Goal: Task Accomplishment & Management: Complete application form

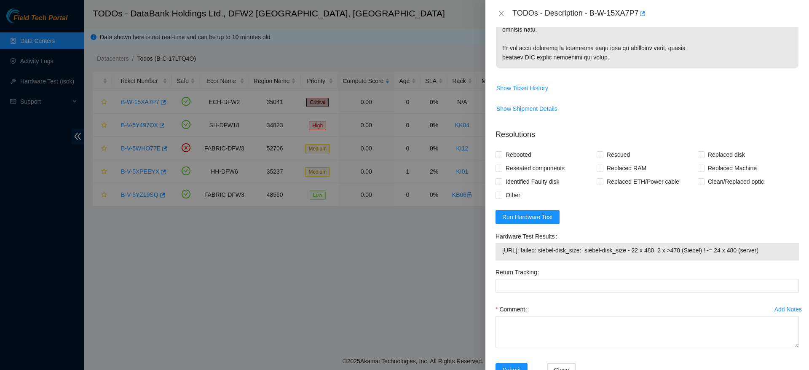
scroll to position [674, 0]
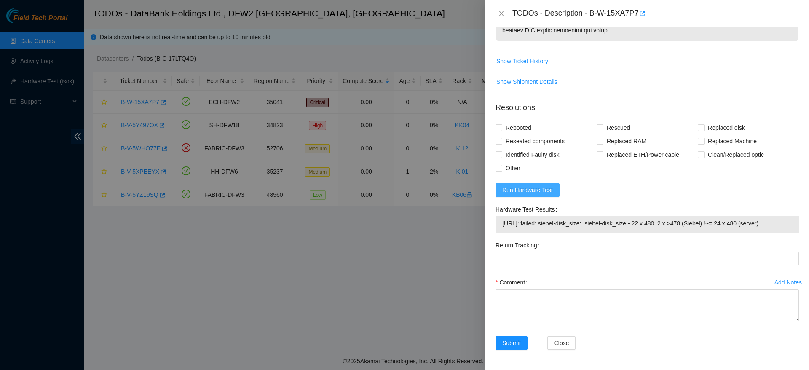
click at [540, 196] on button "Run Hardware Test" at bounding box center [528, 189] width 64 height 13
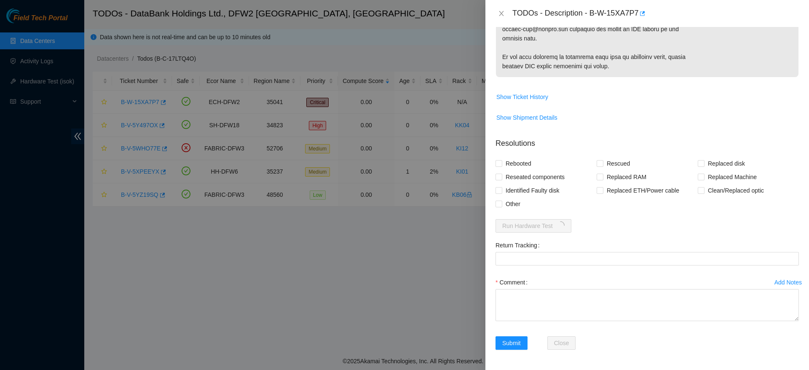
scroll to position [638, 0]
click at [529, 157] on span "Rebooted" at bounding box center [519, 163] width 32 height 13
click at [502, 160] on input "Rebooted" at bounding box center [499, 163] width 6 height 6
checkbox input "true"
click at [617, 158] on span "Rescued" at bounding box center [619, 163] width 30 height 13
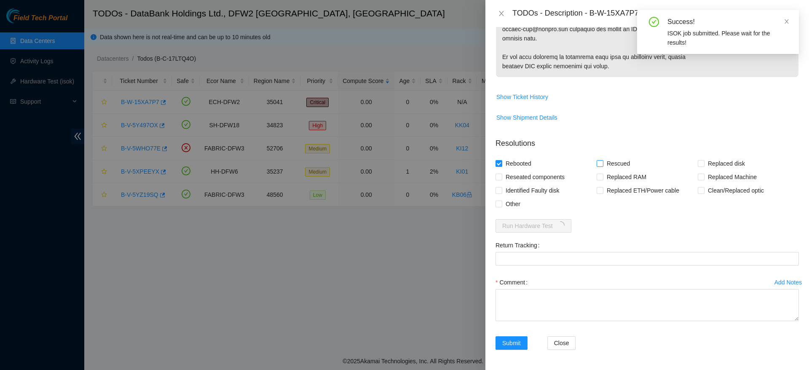
click at [603, 160] on input "Rescued" at bounding box center [600, 163] width 6 height 6
checkbox input "true"
click at [711, 161] on span "Replaced disk" at bounding box center [727, 163] width 44 height 13
click at [704, 161] on input "Replaced disk" at bounding box center [701, 163] width 6 height 6
click at [711, 161] on span "Replaced disk" at bounding box center [727, 163] width 44 height 13
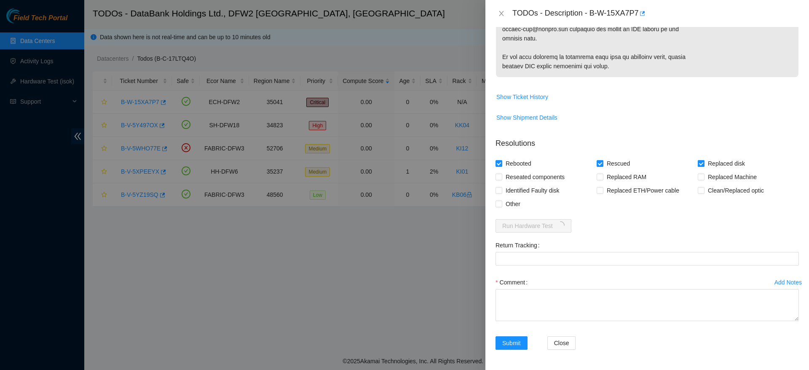
click at [704, 161] on input "Replaced disk" at bounding box center [701, 163] width 6 height 6
checkbox input "false"
click at [705, 178] on span "Replaced Machine" at bounding box center [733, 176] width 56 height 13
click at [704, 178] on input "Replaced Machine" at bounding box center [701, 177] width 6 height 6
checkbox input "true"
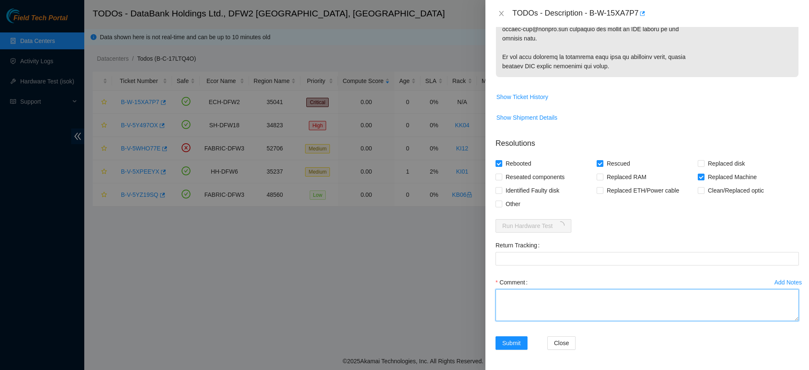
click at [608, 308] on textarea "Comment" at bounding box center [648, 305] width 304 height 32
paste textarea "Ticket: B-W-15XA7P7 Good Machine: CT-4180222-00060 Bad Machine: CT-4180419-0003…"
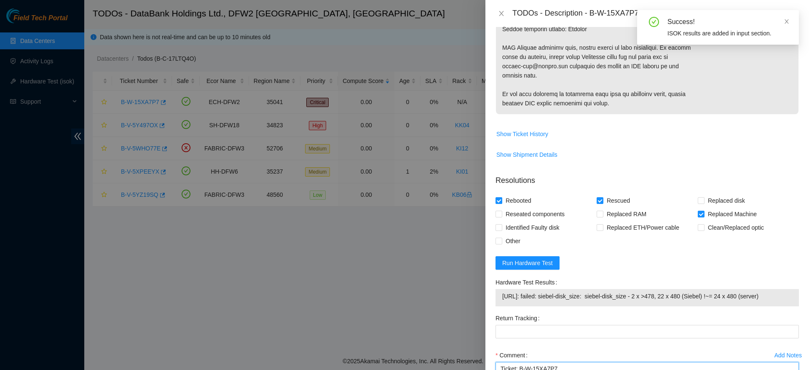
scroll to position [674, 0]
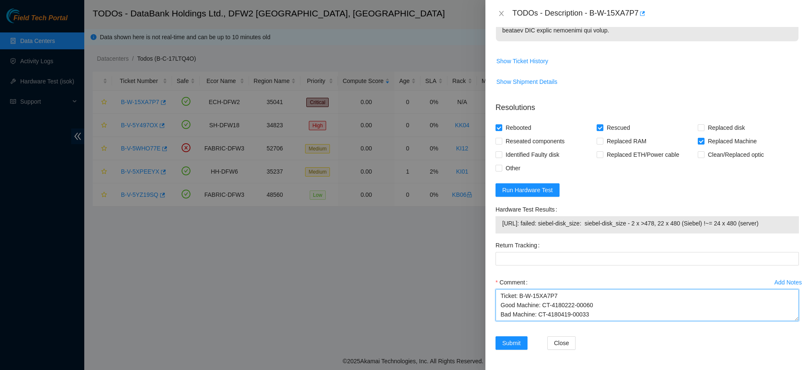
click at [499, 293] on textarea "Ticket: B-W-15XA7P7 Good Machine: CT-4180222-00060 Bad Machine: CT-4180419-0003…" at bounding box center [648, 305] width 304 height 32
click at [647, 308] on textarea "powered down safely, replaced server, rescued, configured, checked with isok pa…" at bounding box center [648, 305] width 304 height 32
type textarea "powered down safely, replaced server, rescued, configured, checked with isok pa…"
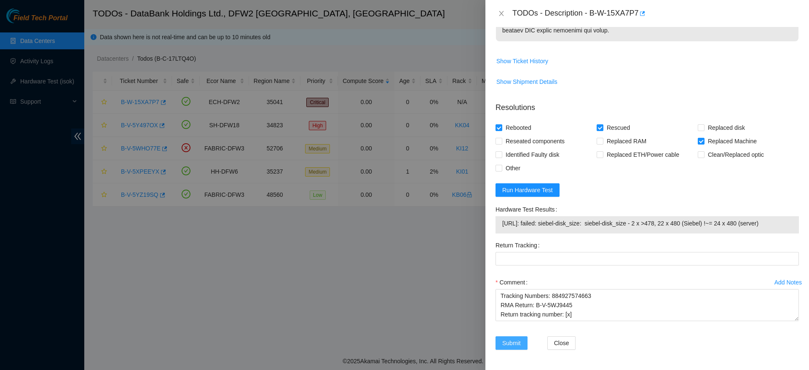
click at [514, 342] on span "Submit" at bounding box center [512, 343] width 19 height 9
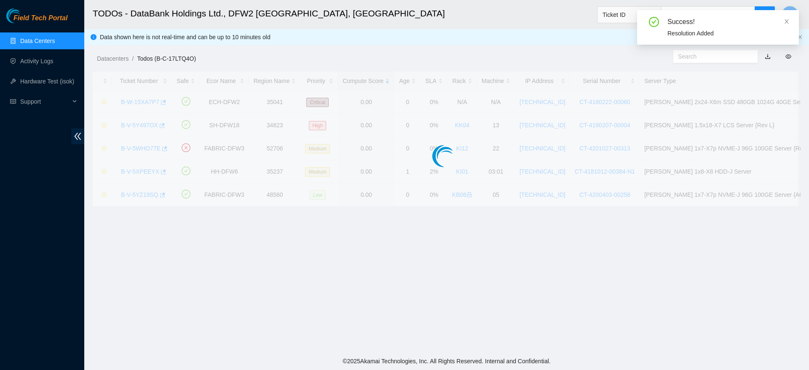
scroll to position [202, 0]
